Goal: Task Accomplishment & Management: Manage account settings

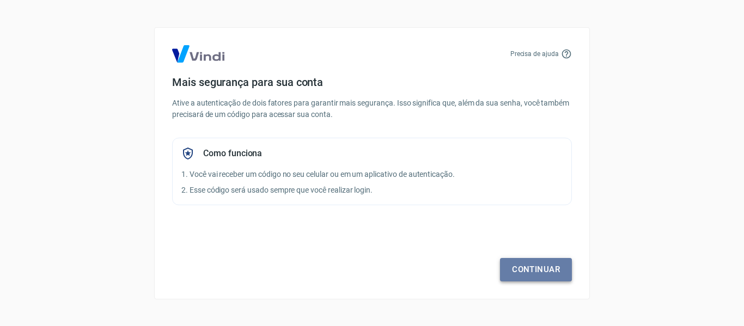
click at [535, 272] on link "Continuar" at bounding box center [536, 269] width 72 height 23
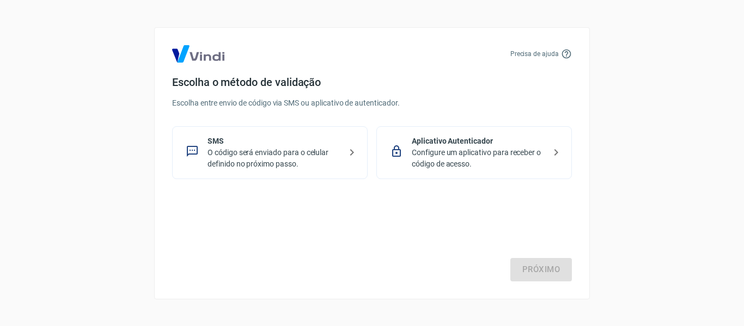
click at [286, 157] on p "O código será enviado para o celular definido no próximo passo." at bounding box center [274, 158] width 133 height 23
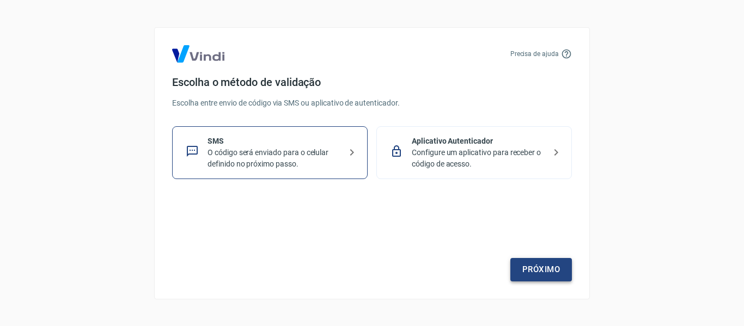
click at [547, 267] on link "Próximo" at bounding box center [541, 269] width 62 height 23
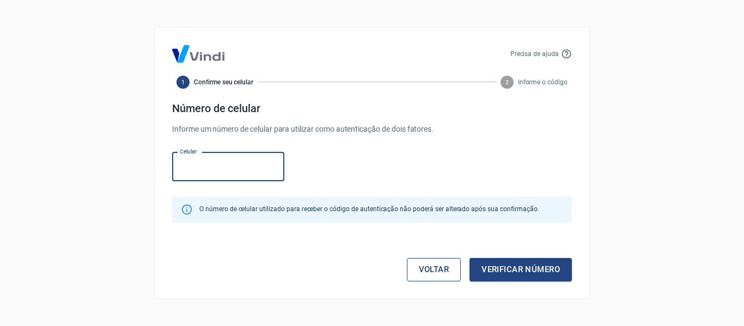
click at [439, 269] on link "Voltar" at bounding box center [434, 269] width 54 height 23
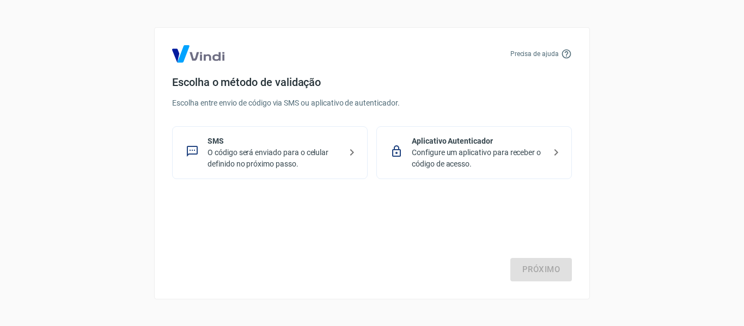
click at [504, 152] on p "Configure um aplicativo para receber o código de acesso." at bounding box center [478, 158] width 133 height 23
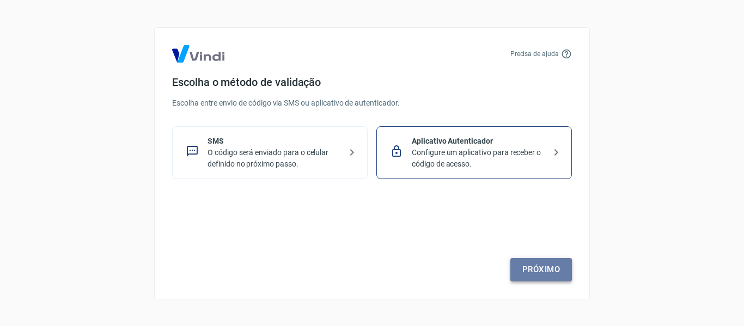
click at [537, 271] on link "Próximo" at bounding box center [541, 269] width 62 height 23
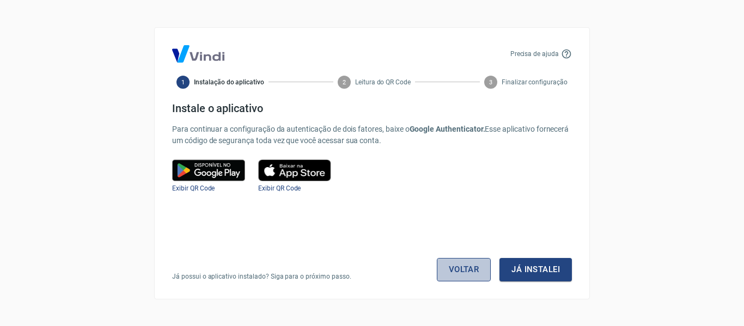
click at [471, 270] on link "Voltar" at bounding box center [464, 269] width 54 height 23
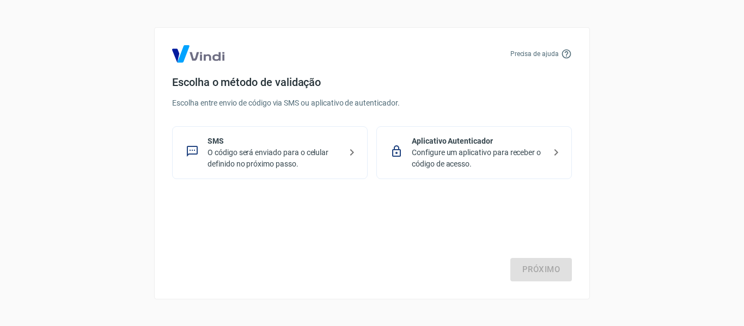
click at [294, 153] on p "O código será enviado para o celular definido no próximo passo." at bounding box center [274, 158] width 133 height 23
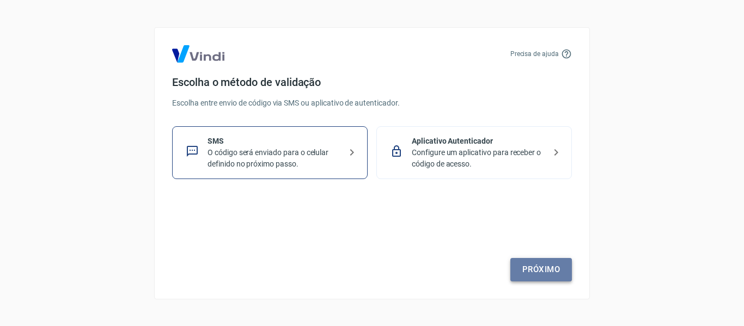
click at [569, 268] on link "Próximo" at bounding box center [541, 269] width 62 height 23
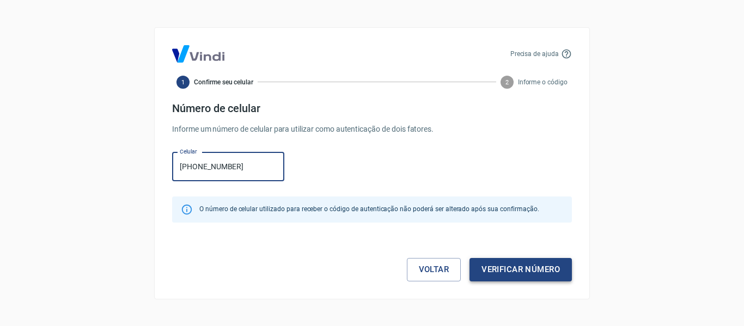
type input "[PHONE_NUMBER]"
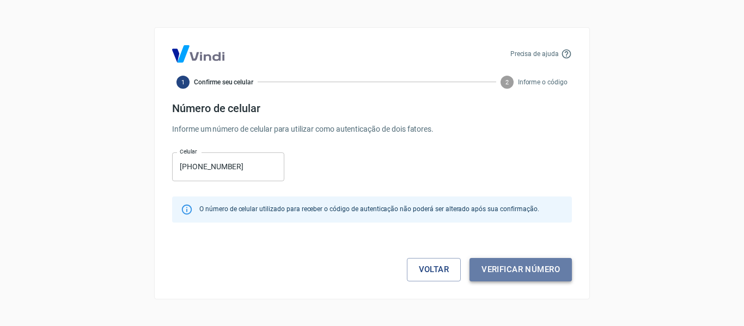
click at [525, 272] on button "Verificar número" at bounding box center [521, 269] width 102 height 23
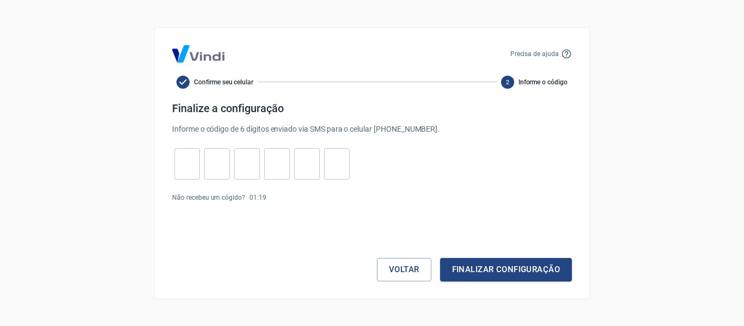
click at [192, 171] on input "tel" at bounding box center [187, 163] width 26 height 23
type input "6"
type input "9"
type input "0"
type input "8"
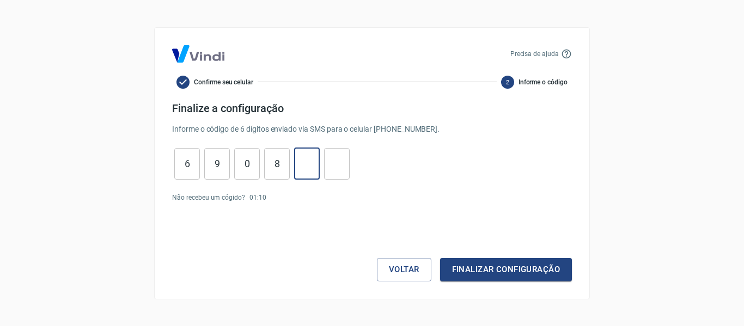
type input "0"
type input "3"
click at [493, 266] on button "Finalizar configuração" at bounding box center [506, 269] width 132 height 23
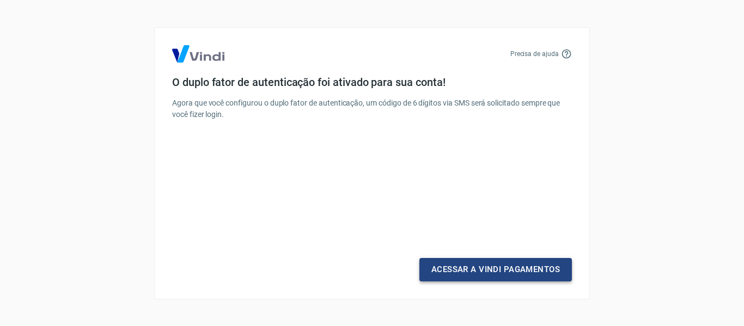
click at [504, 273] on link "Acessar a Vindi Pagamentos" at bounding box center [495, 269] width 153 height 23
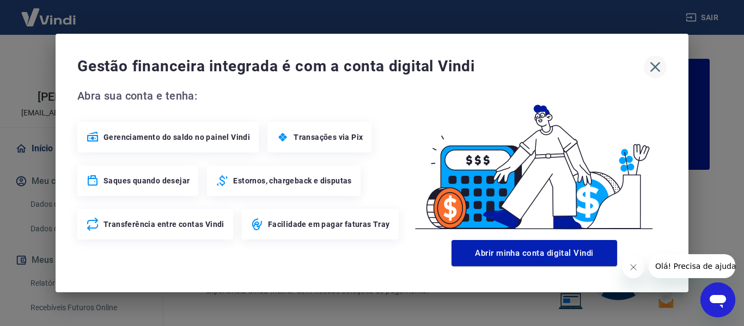
click at [653, 64] on icon "button" at bounding box center [655, 67] width 10 height 10
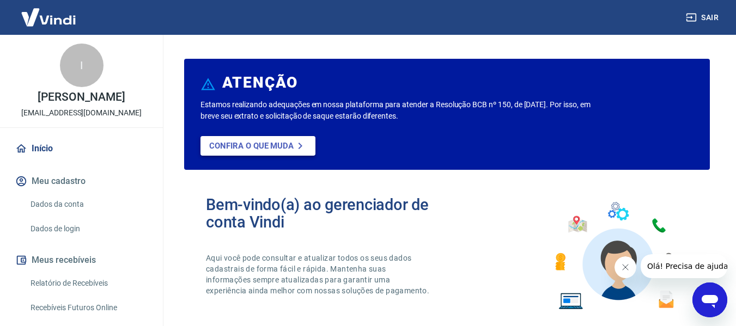
click at [260, 151] on link "Confira o que muda" at bounding box center [257, 146] width 115 height 20
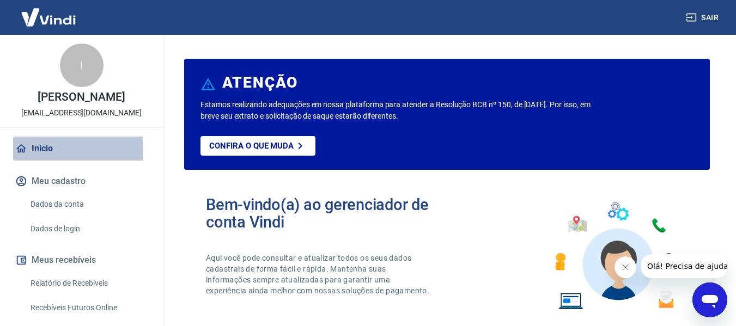
click at [43, 161] on link "Início" at bounding box center [81, 149] width 137 height 24
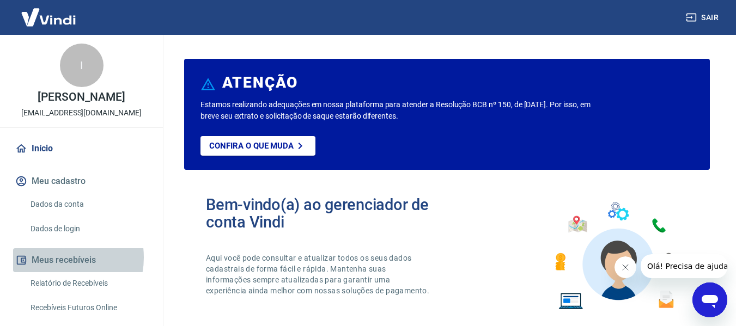
click at [59, 269] on button "Meus recebíveis" at bounding box center [81, 260] width 137 height 24
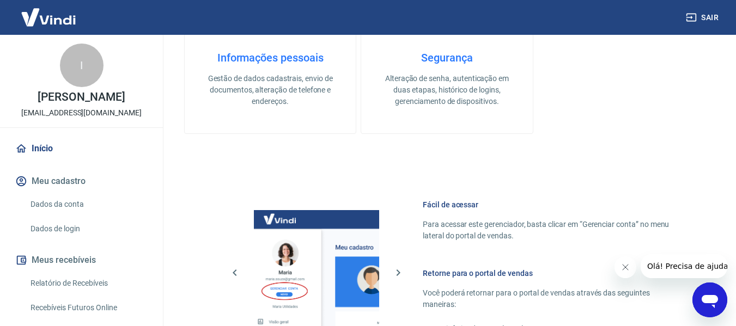
scroll to position [490, 0]
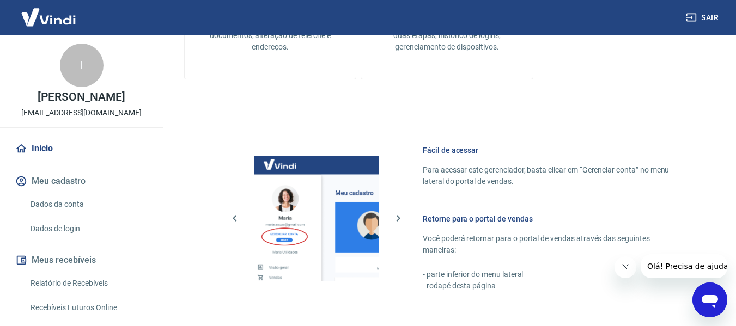
click at [62, 192] on button "Meu cadastro" at bounding box center [81, 181] width 137 height 24
click at [50, 212] on link "Dados da conta" at bounding box center [88, 204] width 124 height 22
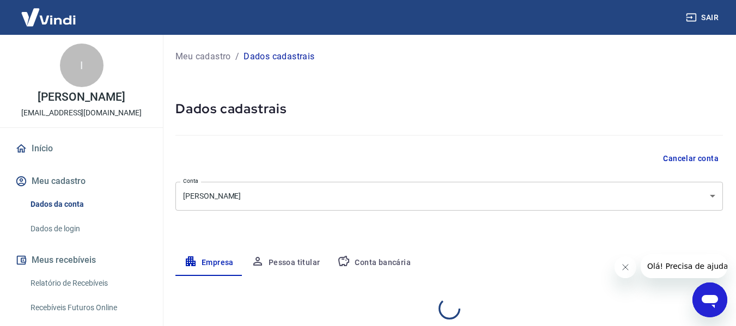
select select "SP"
select select "business"
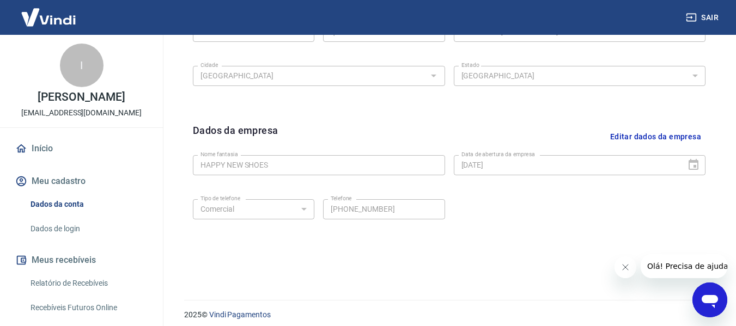
scroll to position [459, 0]
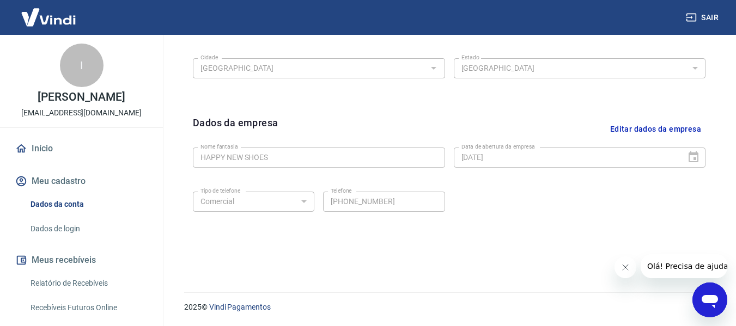
click at [68, 240] on link "Dados de login" at bounding box center [88, 229] width 124 height 22
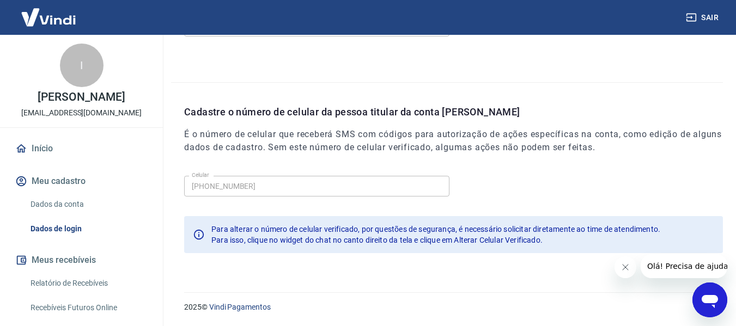
scroll to position [372, 0]
click at [624, 269] on icon "Fechar mensagem da empresa" at bounding box center [624, 267] width 5 height 5
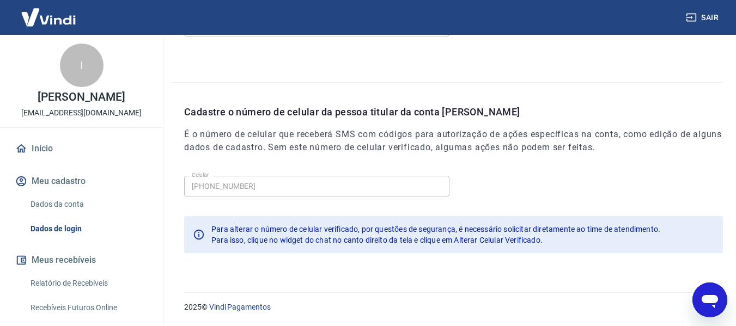
click at [70, 295] on link "Relatório de Recebíveis" at bounding box center [88, 283] width 124 height 22
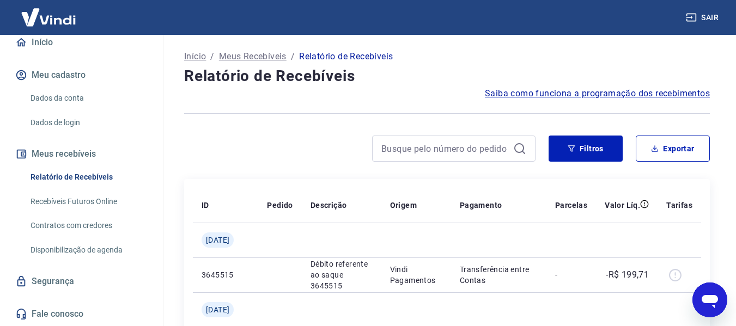
scroll to position [118, 0]
click at [94, 203] on link "Recebíveis Futuros Online" at bounding box center [88, 202] width 124 height 22
